Goal: Transaction & Acquisition: Subscribe to service/newsletter

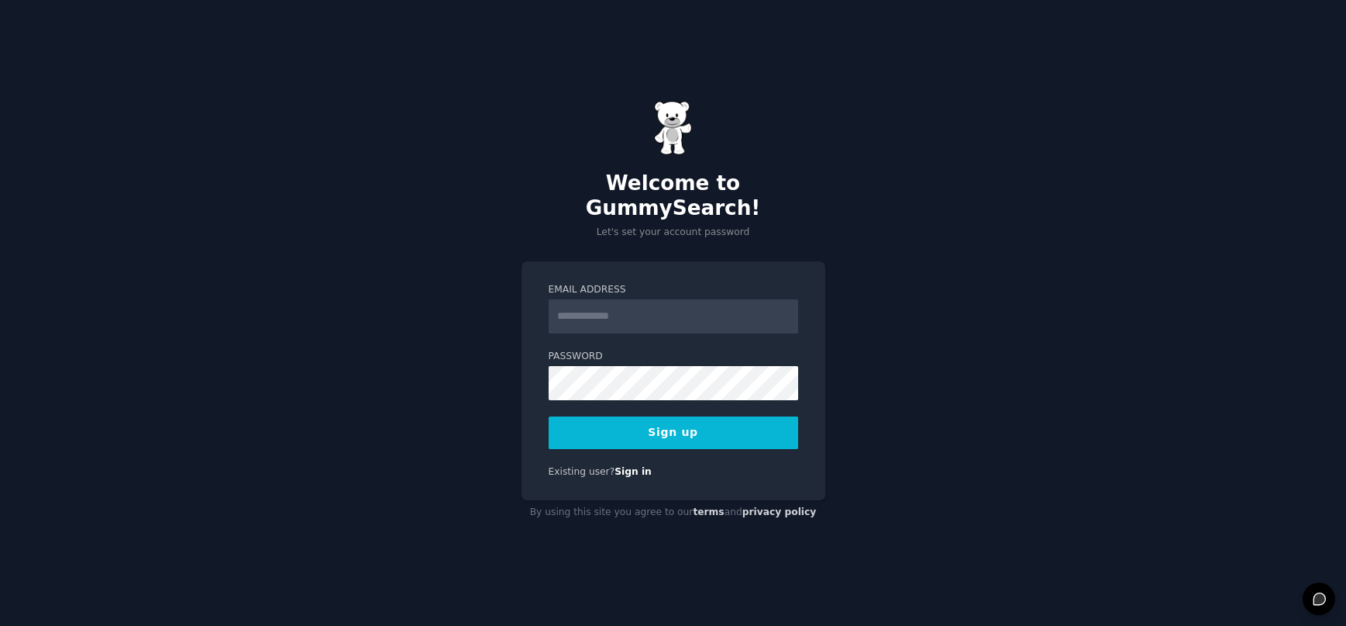
click at [622, 299] on input "Email Address" at bounding box center [674, 316] width 250 height 34
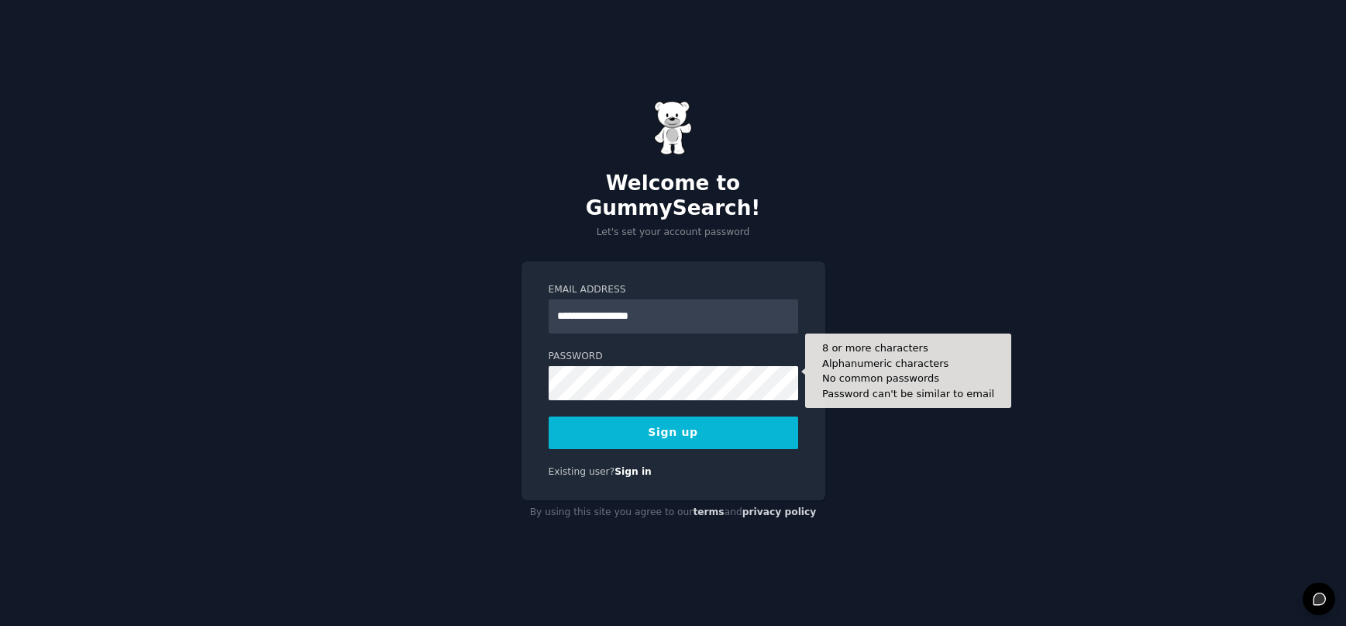
type input "**********"
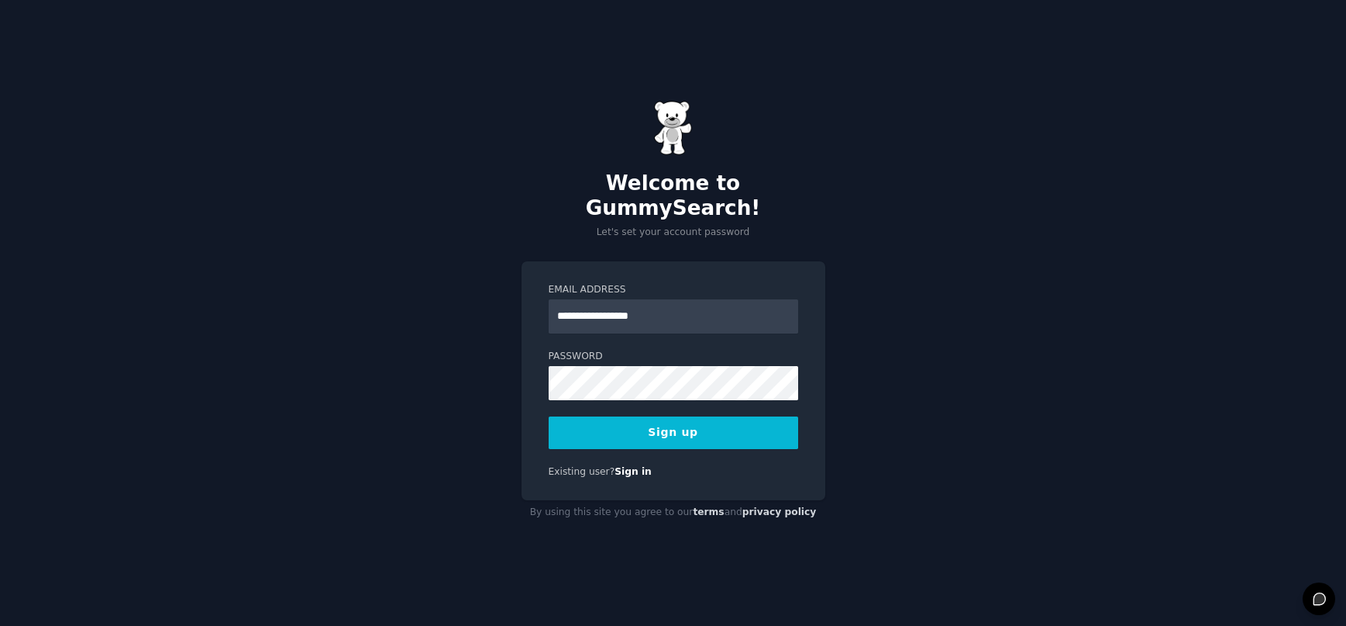
click at [638, 433] on button "Sign up" at bounding box center [674, 432] width 250 height 33
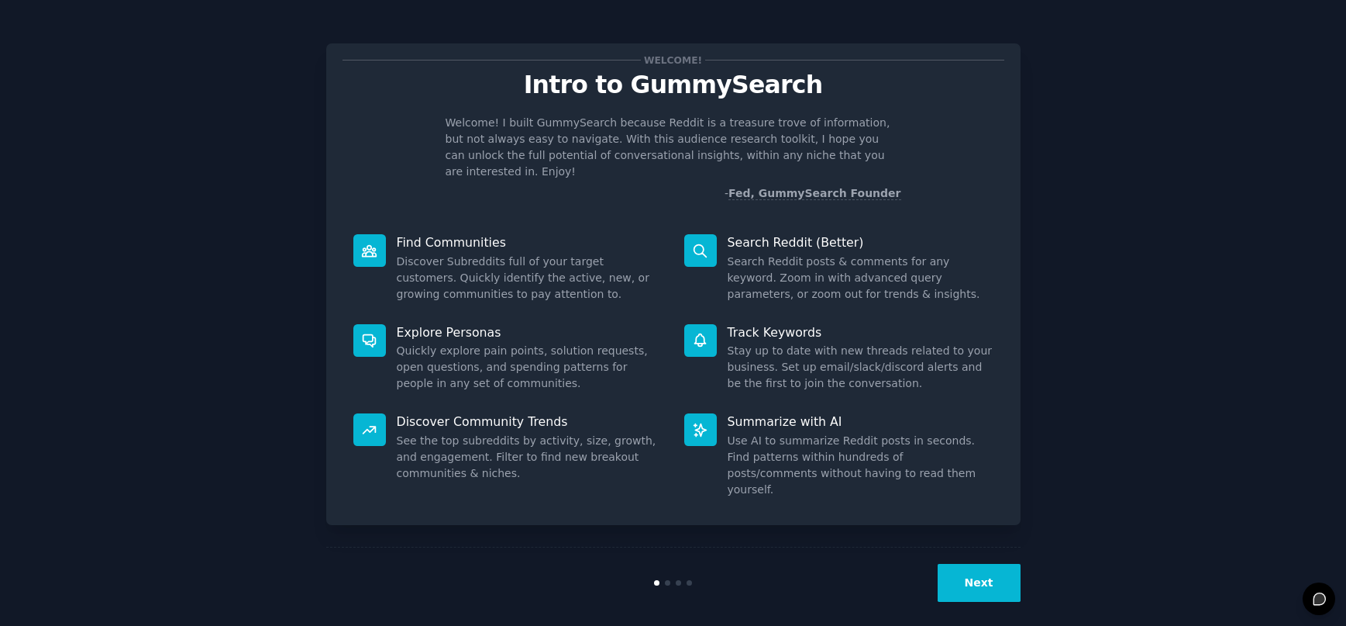
click at [1005, 581] on button "Next" at bounding box center [979, 583] width 83 height 38
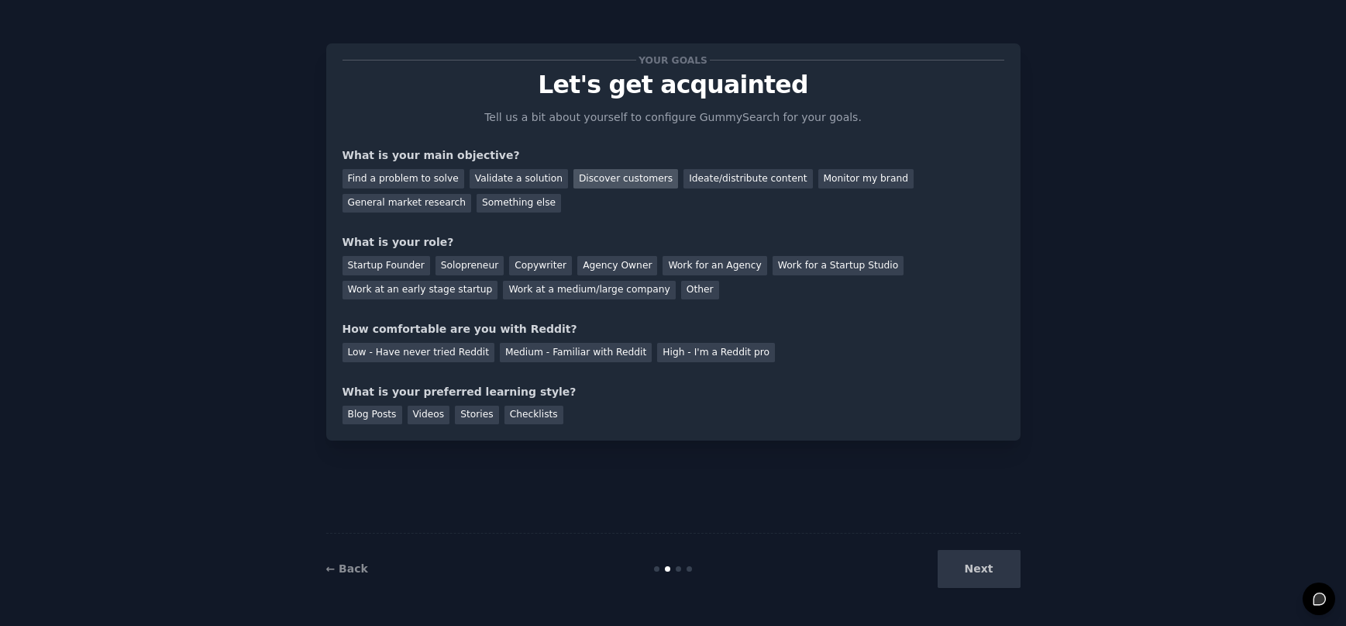
click at [574, 177] on div "Discover customers" at bounding box center [626, 178] width 105 height 19
click at [516, 183] on div "Validate a solution" at bounding box center [519, 178] width 98 height 19
click at [585, 176] on div "Discover customers" at bounding box center [626, 178] width 105 height 19
click at [577, 257] on div "Agency Owner" at bounding box center [617, 265] width 80 height 19
click at [413, 357] on div "Low - Have never tried Reddit" at bounding box center [419, 352] width 152 height 19
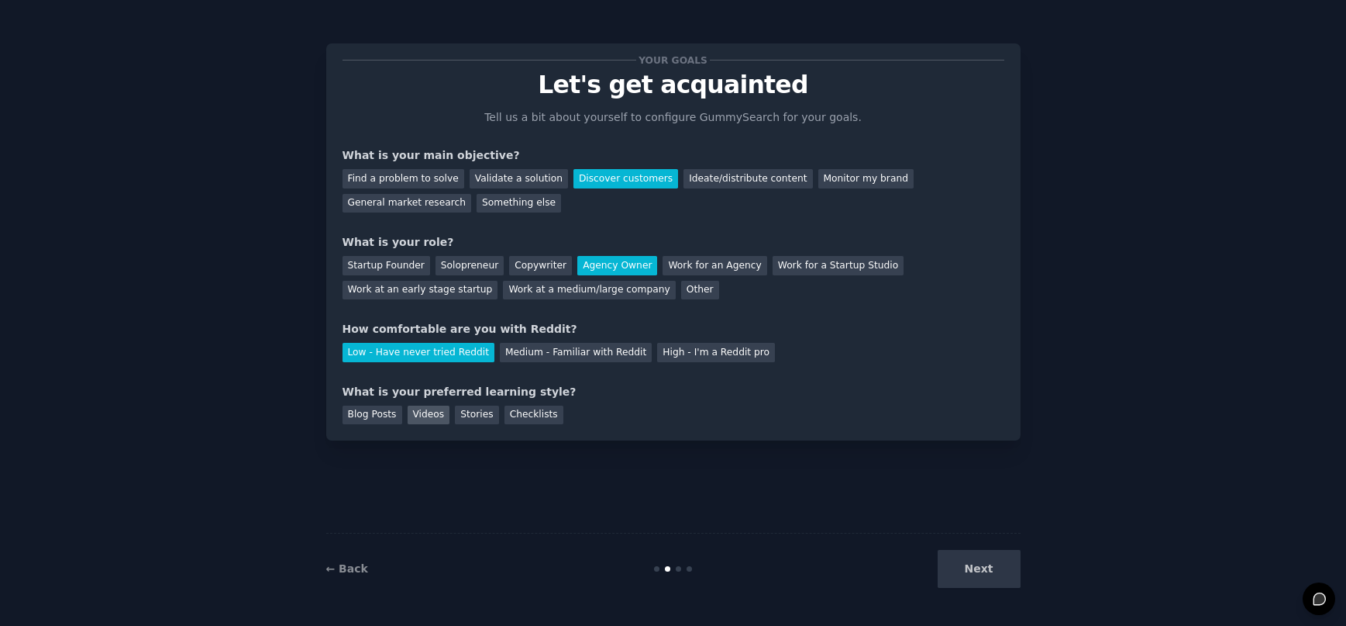
click at [408, 422] on div "Videos" at bounding box center [429, 414] width 43 height 19
click at [1002, 563] on button "Next" at bounding box center [979, 569] width 83 height 38
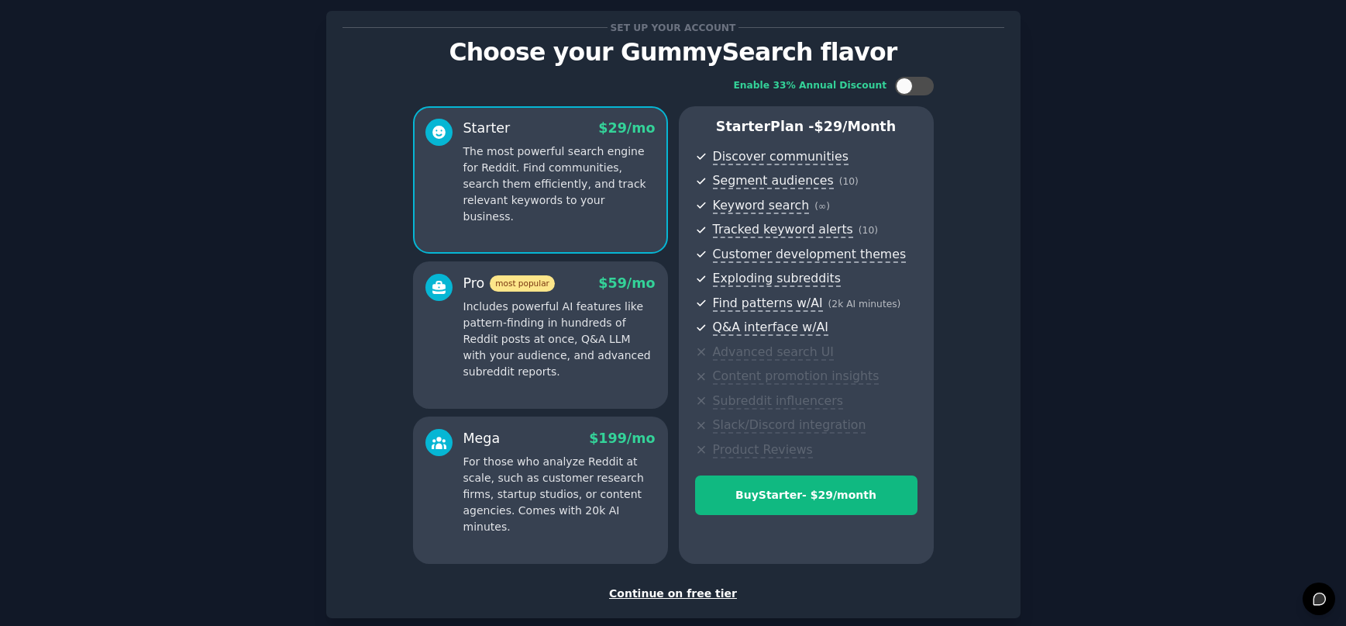
scroll to position [29, 0]
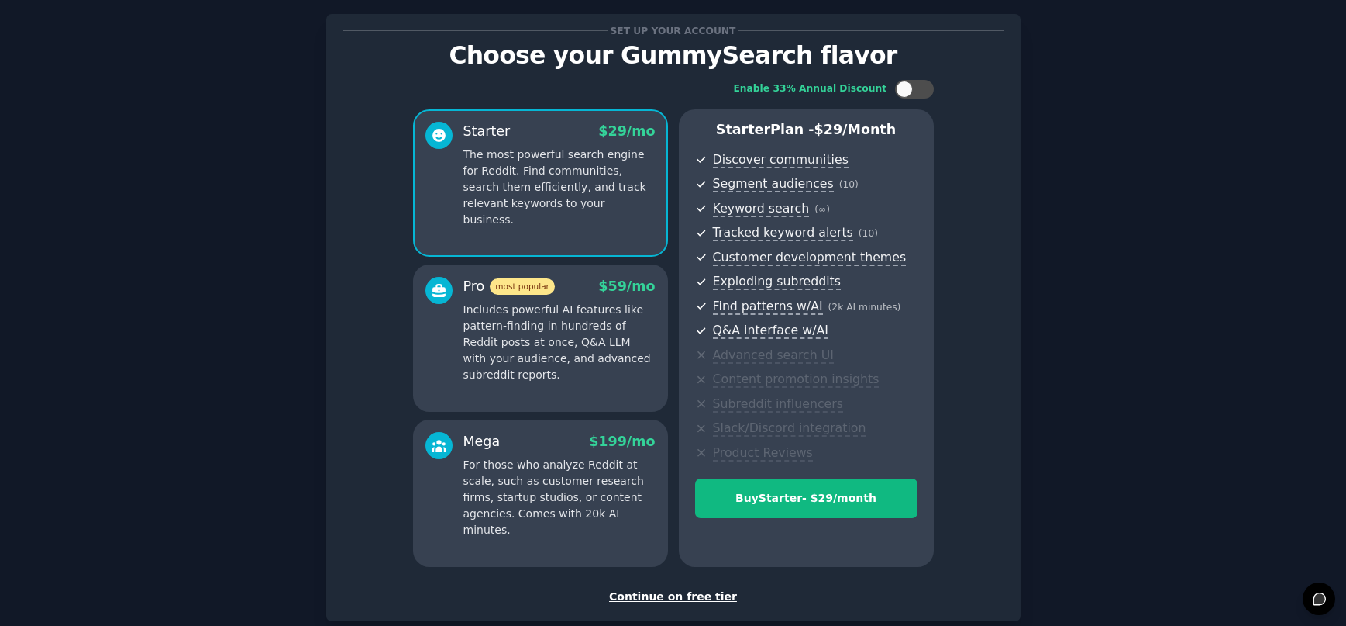
click at [693, 592] on div "Continue on free tier" at bounding box center [674, 596] width 662 height 16
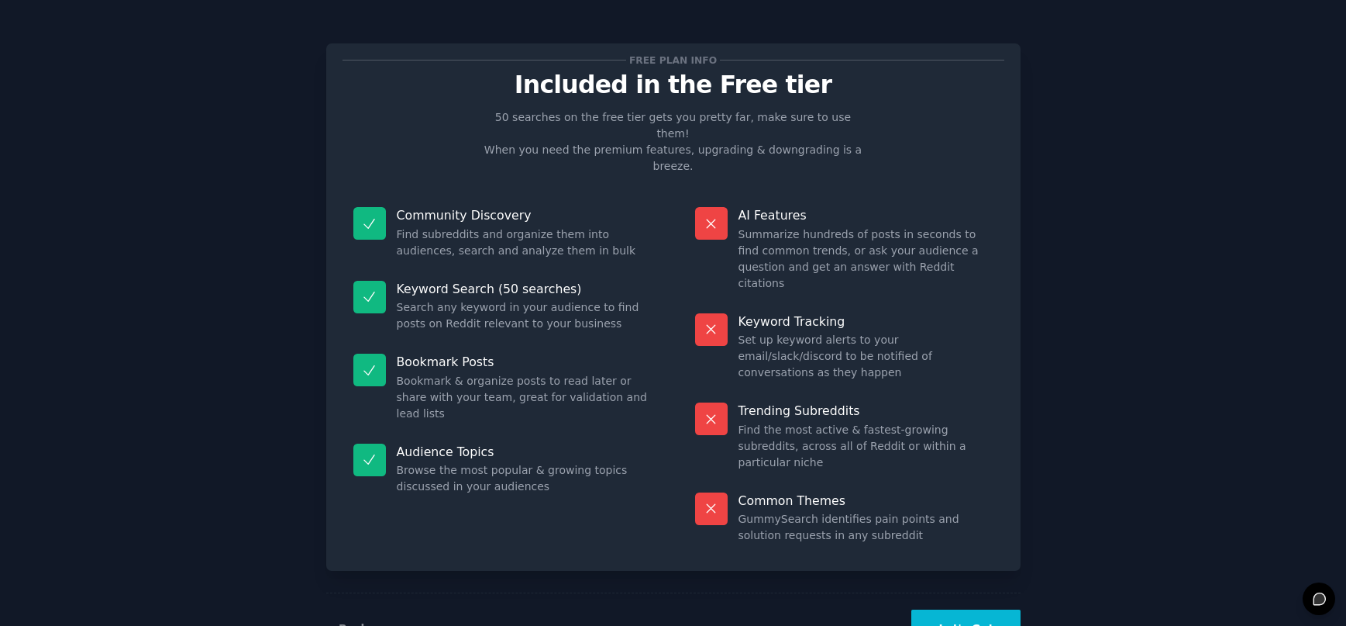
click at [991, 609] on button "Let's Go!" at bounding box center [966, 628] width 109 height 38
